Goal: Transaction & Acquisition: Purchase product/service

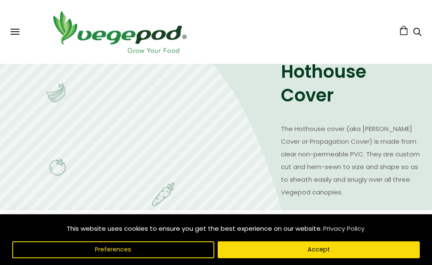
scroll to position [913, 0]
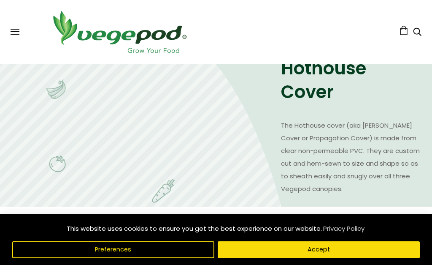
click at [0, 93] on html "This website uses cookies to ensure you get the best experience on our website.…" at bounding box center [216, 72] width 432 height 1971
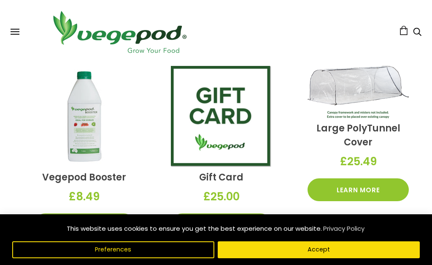
scroll to position [1087, 0]
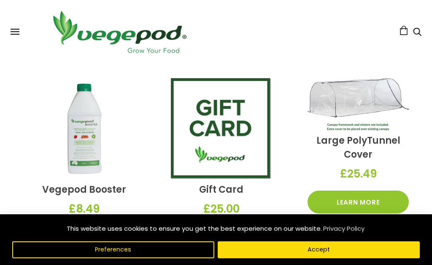
click at [376, 134] on link "Large PolyTunnel Cover" at bounding box center [359, 147] width 84 height 27
click at [373, 134] on link "Large PolyTunnel Cover" at bounding box center [359, 147] width 84 height 27
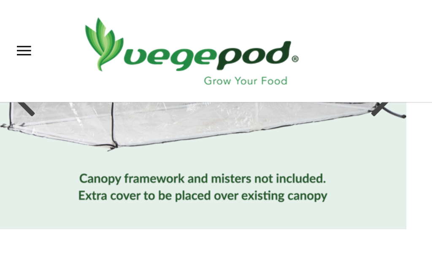
scroll to position [105, 0]
click at [240, 65] on div at bounding box center [239, 61] width 14 height 38
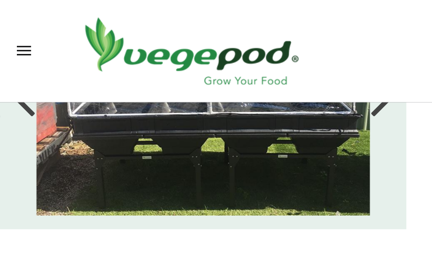
scroll to position [91, 0]
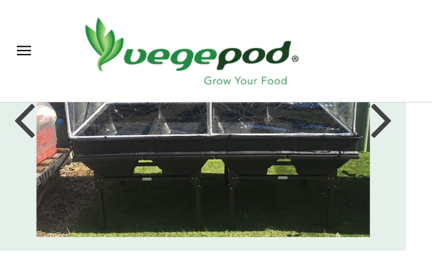
click at [247, 127] on li at bounding box center [127, 74] width 254 height 148
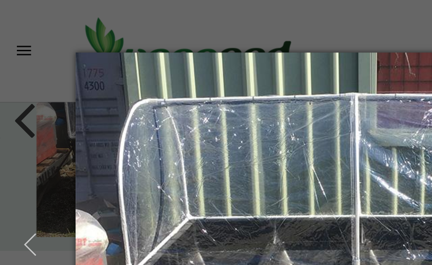
click at [239, 75] on img at bounding box center [216, 152] width 338 height 273
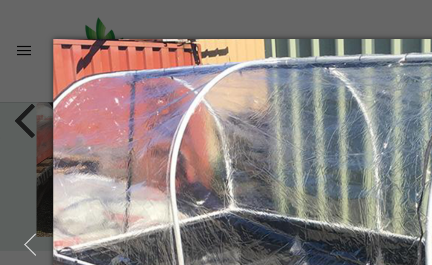
click at [241, 79] on img at bounding box center [216, 153] width 366 height 290
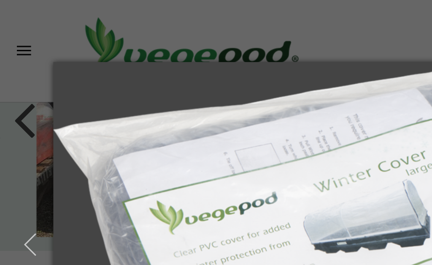
click at [244, 74] on img at bounding box center [216, 153] width 366 height 262
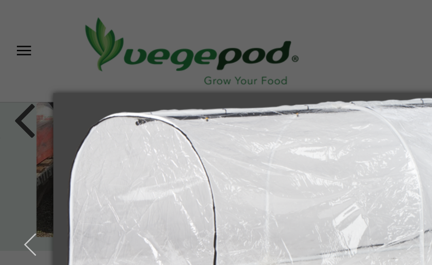
click at [242, 76] on img at bounding box center [216, 152] width 366 height 222
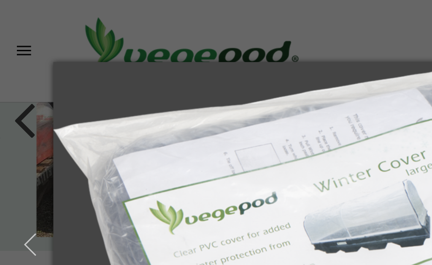
click at [247, 75] on img at bounding box center [216, 153] width 366 height 262
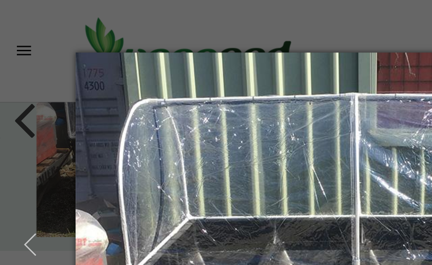
click at [244, 76] on img at bounding box center [216, 152] width 338 height 273
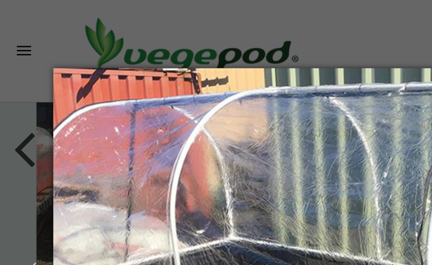
scroll to position [73, 110]
